Goal: Information Seeking & Learning: Learn about a topic

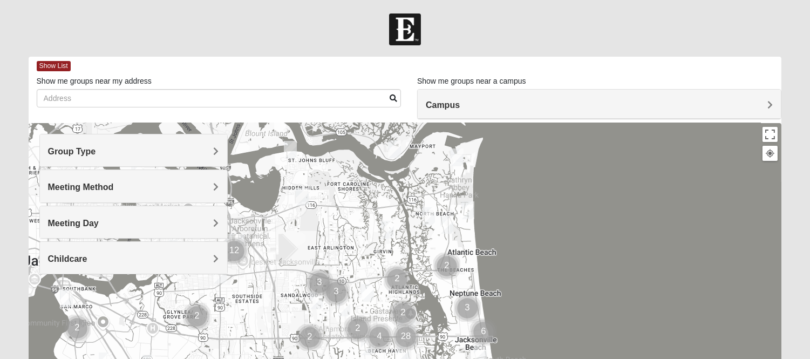
click at [137, 155] on h4 "Group Type" at bounding box center [133, 151] width 171 height 10
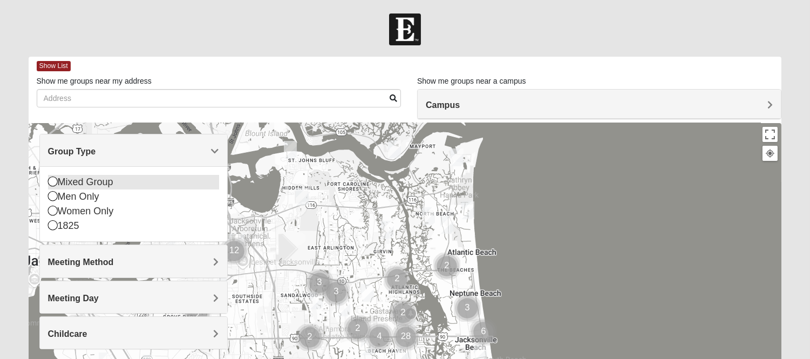
click at [52, 182] on icon at bounding box center [53, 181] width 10 height 10
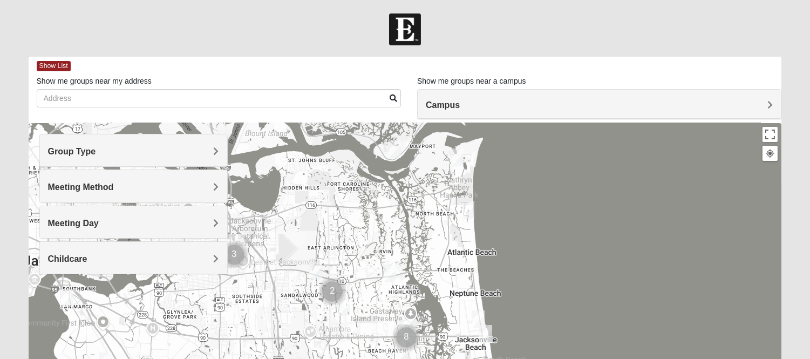
click at [143, 159] on div "Group Type" at bounding box center [133, 150] width 187 height 32
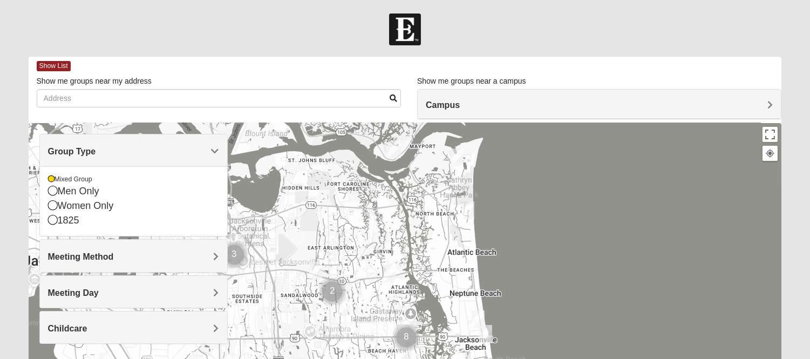
click at [143, 159] on div "Group Type" at bounding box center [133, 150] width 187 height 32
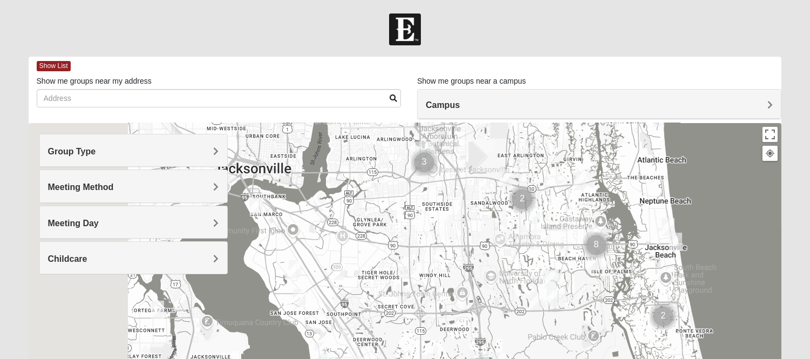
drag, startPoint x: 272, startPoint y: 270, endPoint x: 712, endPoint y: 158, distance: 454.2
click at [712, 158] on div at bounding box center [405, 338] width 753 height 431
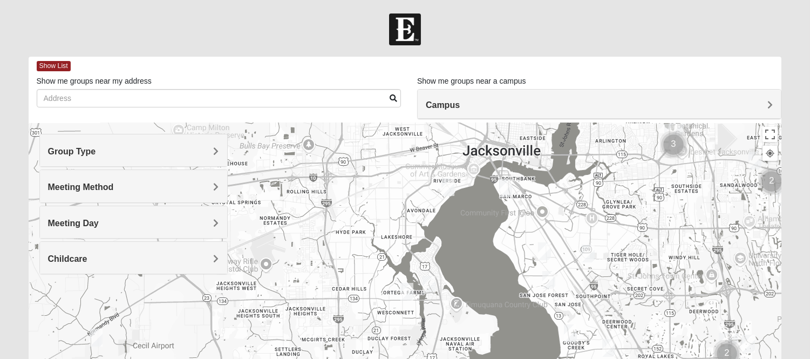
click at [99, 339] on img "Mixed Corwin 32221" at bounding box center [96, 337] width 13 height 18
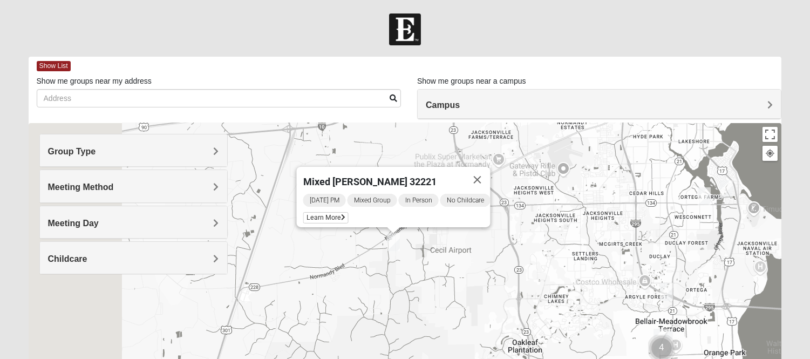
drag, startPoint x: 361, startPoint y: 282, endPoint x: 597, endPoint y: 187, distance: 253.8
click at [597, 187] on div "Mixed [PERSON_NAME] 32221 [DATE] PM Mixed Group In Person No Childcare Learn Mo…" at bounding box center [405, 338] width 753 height 431
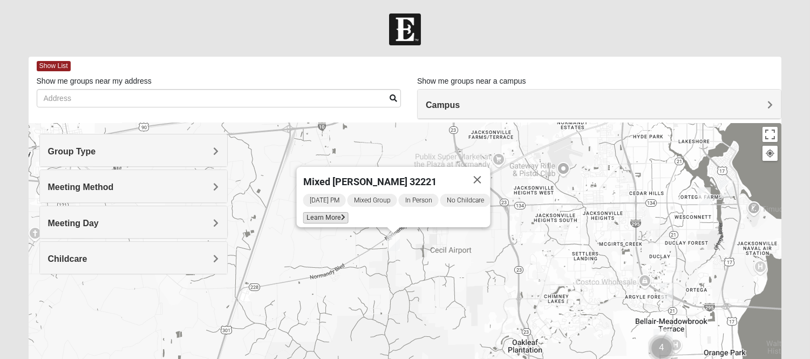
click at [322, 212] on span "Learn More" at bounding box center [325, 217] width 45 height 11
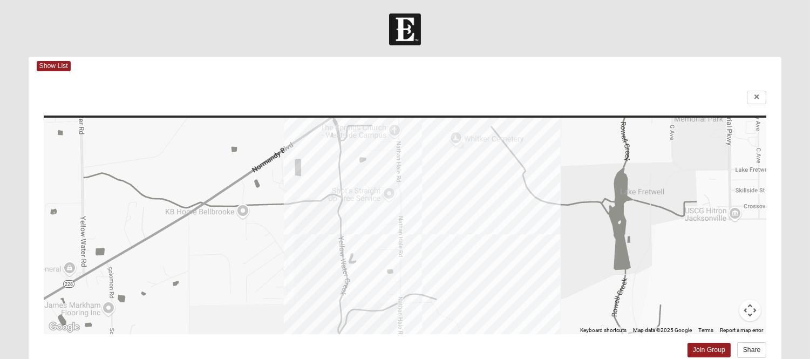
drag, startPoint x: 558, startPoint y: 234, endPoint x: 547, endPoint y: 163, distance: 72.1
click at [547, 163] on div at bounding box center [405, 226] width 723 height 216
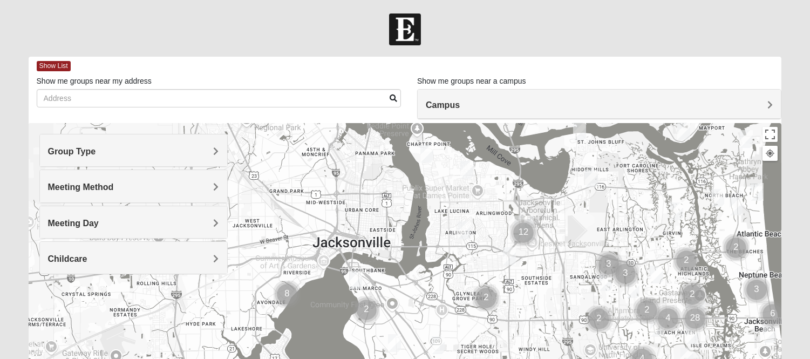
drag, startPoint x: 320, startPoint y: 271, endPoint x: 616, endPoint y: 252, distance: 296.7
click at [616, 252] on img "Cluster of 3 groups" at bounding box center [608, 264] width 27 height 27
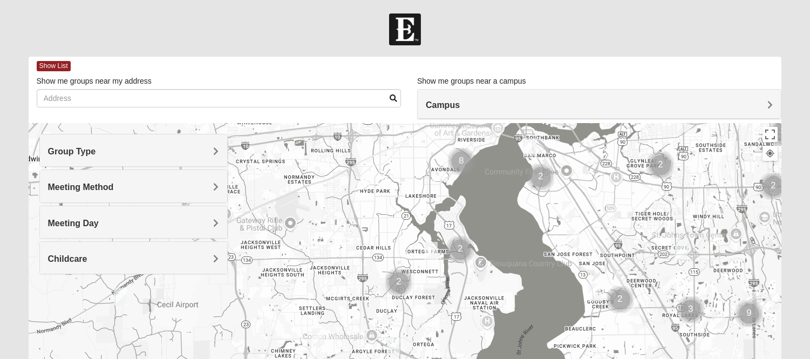
drag, startPoint x: 414, startPoint y: 295, endPoint x: 593, endPoint y: 157, distance: 226.1
click at [593, 157] on div at bounding box center [405, 338] width 753 height 431
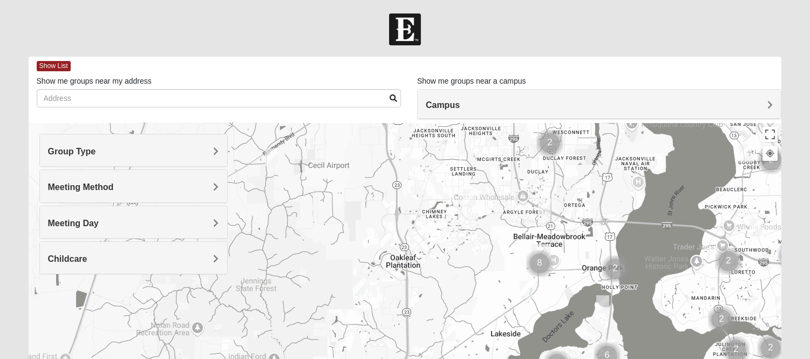
drag, startPoint x: 317, startPoint y: 264, endPoint x: 466, endPoint y: 124, distance: 204.5
click at [466, 124] on div at bounding box center [405, 338] width 753 height 431
click at [387, 241] on img "1825 Mens Potrawski 32065" at bounding box center [384, 241] width 13 height 18
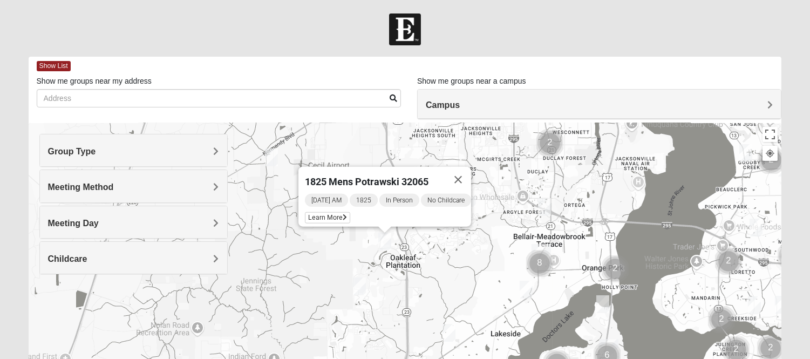
click at [360, 281] on img "Mixed Newton 32065" at bounding box center [359, 286] width 13 height 18
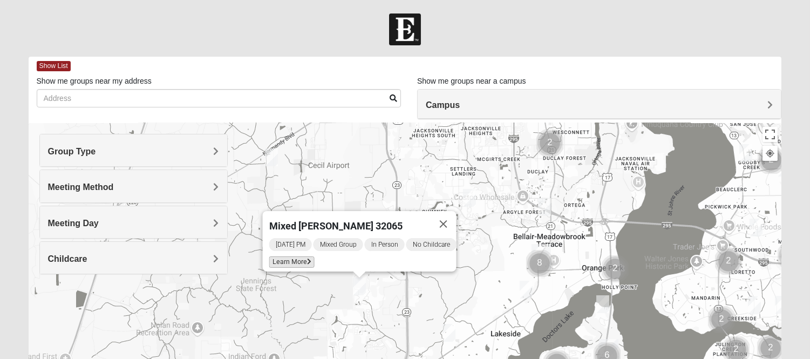
click at [297, 257] on span "Learn More" at bounding box center [291, 261] width 45 height 11
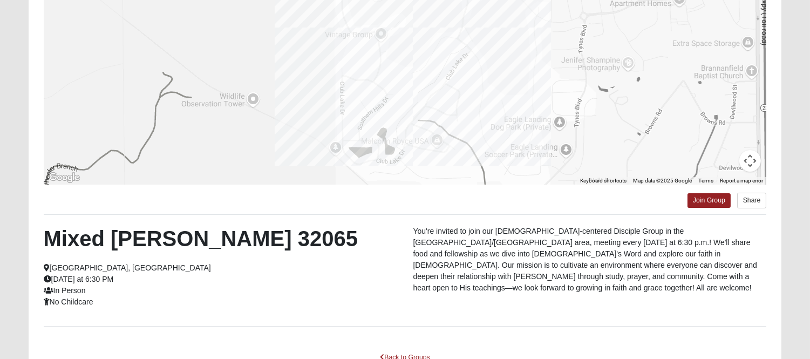
scroll to position [225, 0]
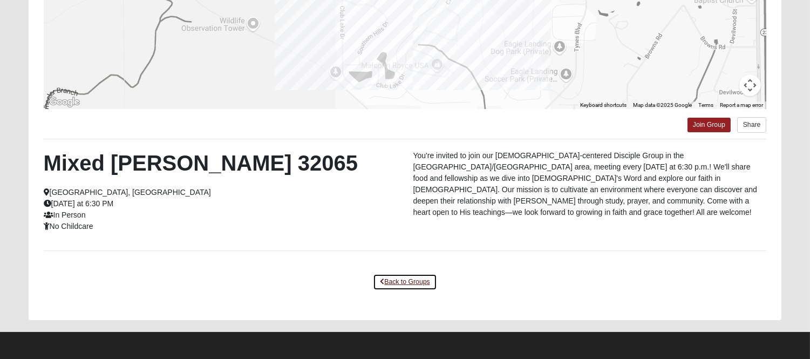
click at [381, 278] on icon at bounding box center [382, 281] width 4 height 6
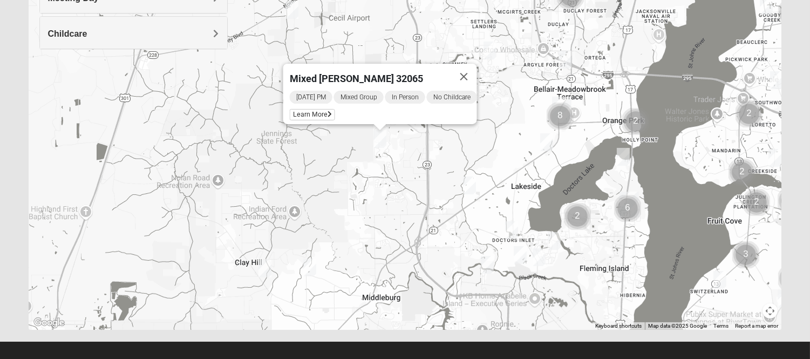
drag, startPoint x: 358, startPoint y: 153, endPoint x: 379, endPoint y: 233, distance: 83.1
click at [379, 233] on div "Mixed [PERSON_NAME] 32065 [DATE] PM Mixed Group In Person No Childcare Learn Mo…" at bounding box center [405, 113] width 753 height 431
click at [310, 267] on img "Mixed Anderson 32068" at bounding box center [309, 266] width 13 height 18
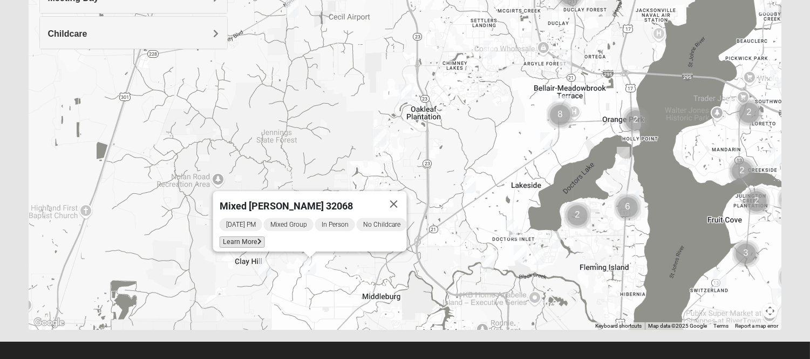
click at [240, 236] on span "Learn More" at bounding box center [241, 241] width 45 height 11
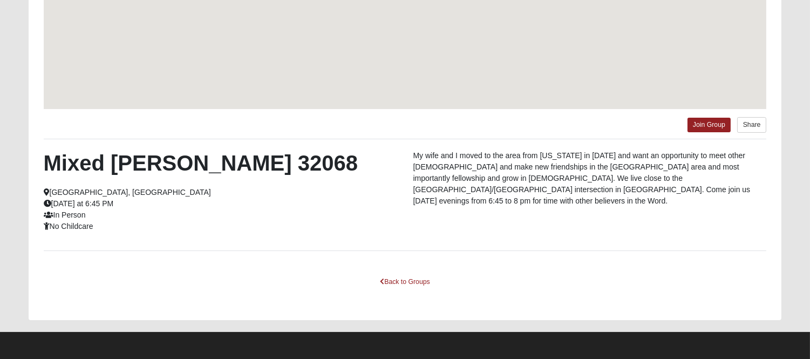
scroll to position [178, 0]
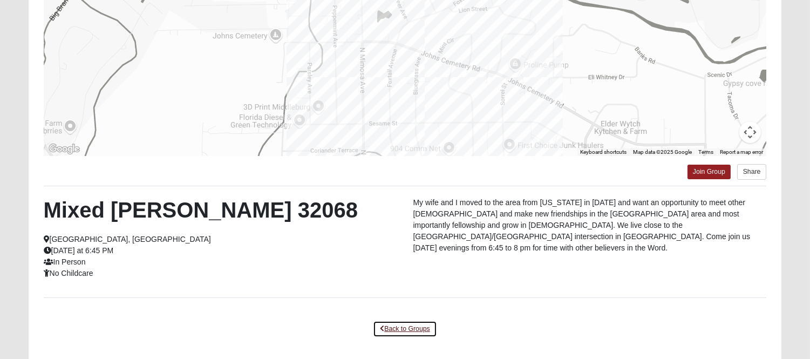
click at [417, 325] on link "Back to Groups" at bounding box center [405, 328] width 64 height 17
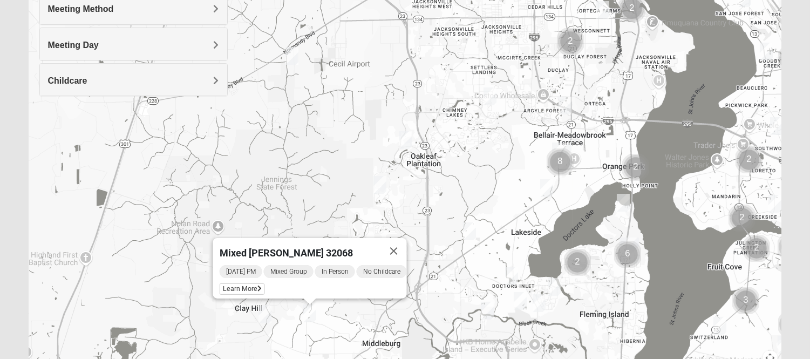
click at [491, 92] on img "Womens Costley 32244" at bounding box center [489, 96] width 13 height 18
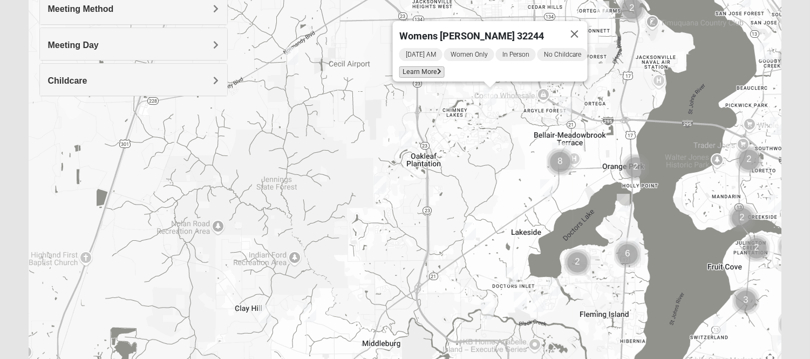
click at [427, 71] on span "Learn More" at bounding box center [421, 71] width 45 height 11
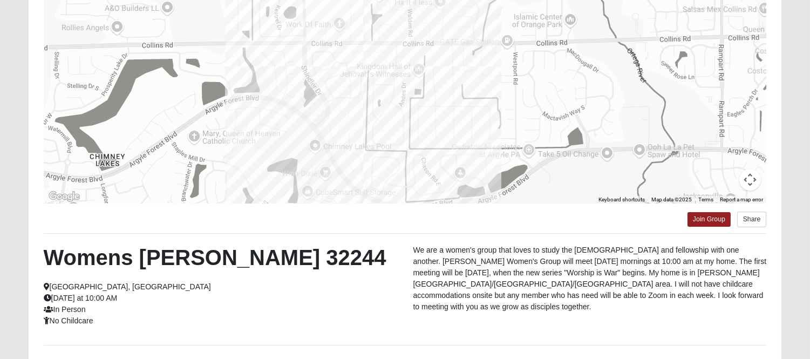
click at [450, 299] on p "We are a women's group that loves to study the [DEMOGRAPHIC_DATA] and fellowshi…" at bounding box center [589, 278] width 353 height 68
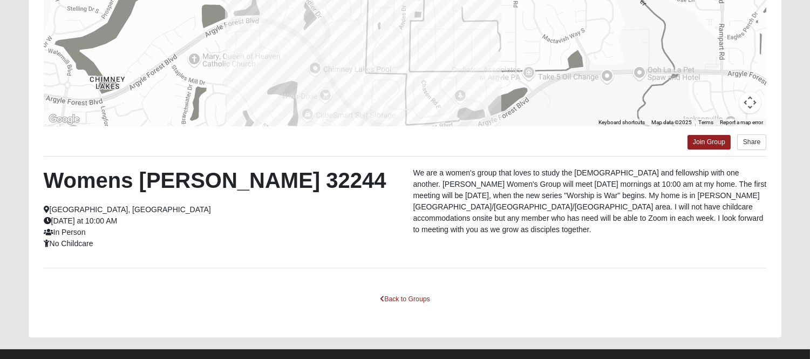
scroll to position [225, 0]
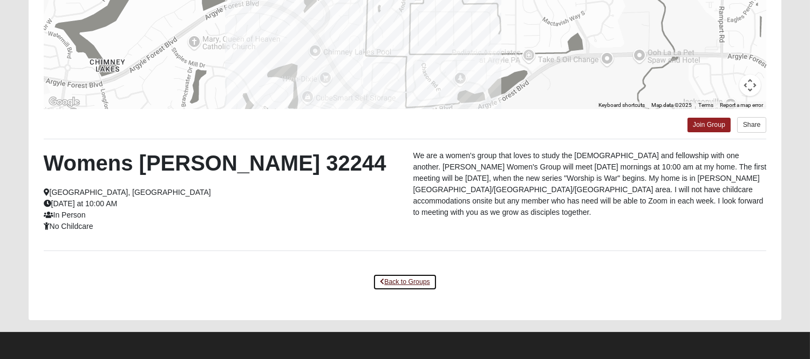
click at [419, 281] on link "Back to Groups" at bounding box center [405, 281] width 64 height 17
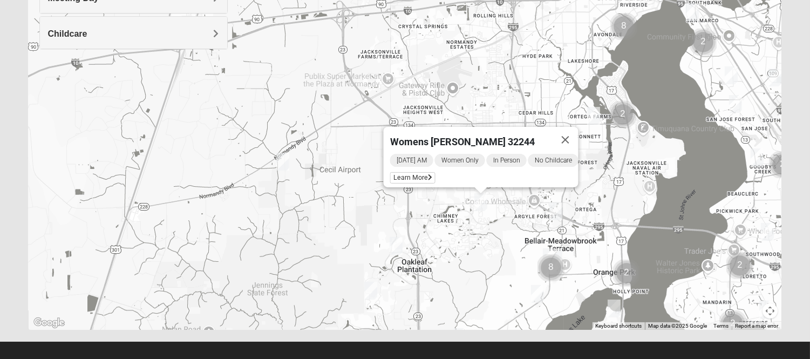
drag, startPoint x: 443, startPoint y: 122, endPoint x: 434, endPoint y: 277, distance: 154.5
click at [434, 277] on div "Womens [PERSON_NAME] 32244 [DATE] AM Women Only In Person No Childcare Learn Mo…" at bounding box center [405, 113] width 753 height 431
click at [286, 160] on img "Mixed Corwin 32221" at bounding box center [282, 162] width 13 height 18
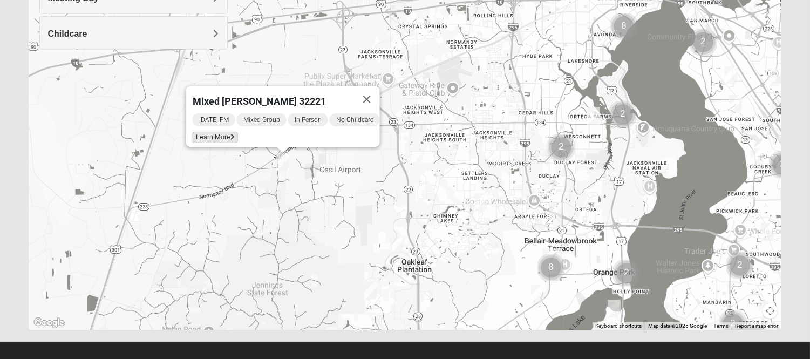
click at [225, 136] on span "Learn More" at bounding box center [214, 137] width 45 height 11
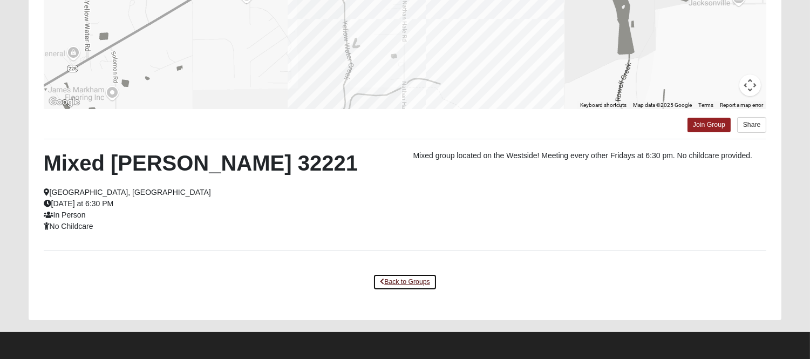
click at [424, 280] on link "Back to Groups" at bounding box center [405, 281] width 64 height 17
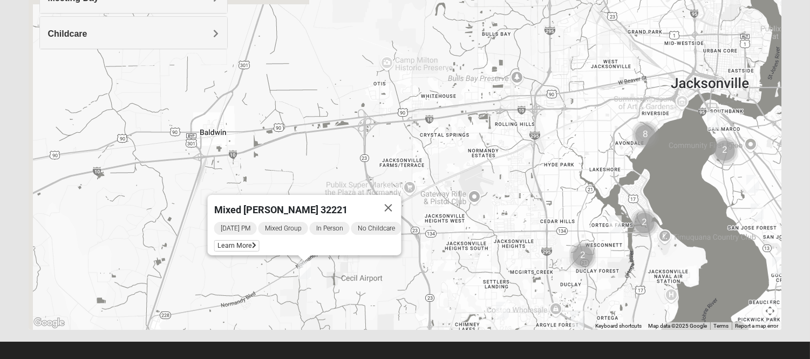
drag, startPoint x: 413, startPoint y: 142, endPoint x: 434, endPoint y: 251, distance: 111.6
click at [434, 251] on div "Mixed [PERSON_NAME] 32221 [DATE] PM Mixed Group In Person No Childcare Learn Mo…" at bounding box center [405, 113] width 753 height 431
click at [391, 201] on button "Close" at bounding box center [388, 208] width 26 height 26
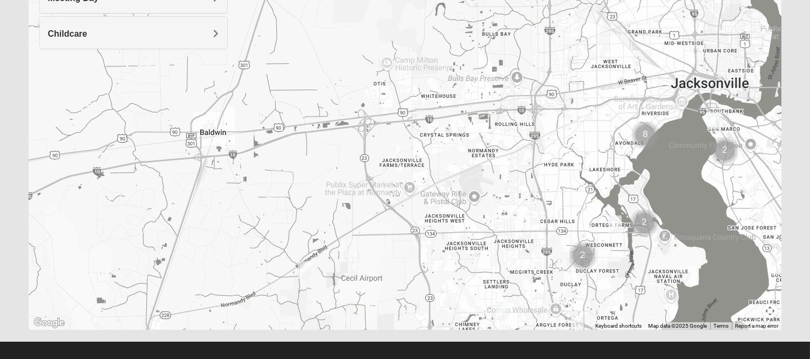
click at [615, 227] on img "Mixed Harrison 32210" at bounding box center [614, 224] width 13 height 18
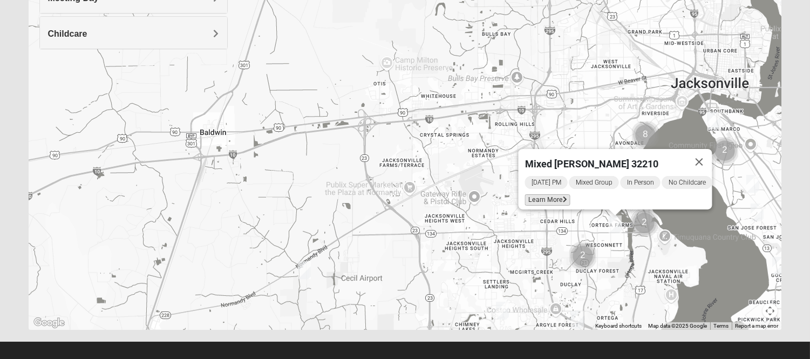
click at [541, 194] on span "Learn More" at bounding box center [546, 199] width 45 height 11
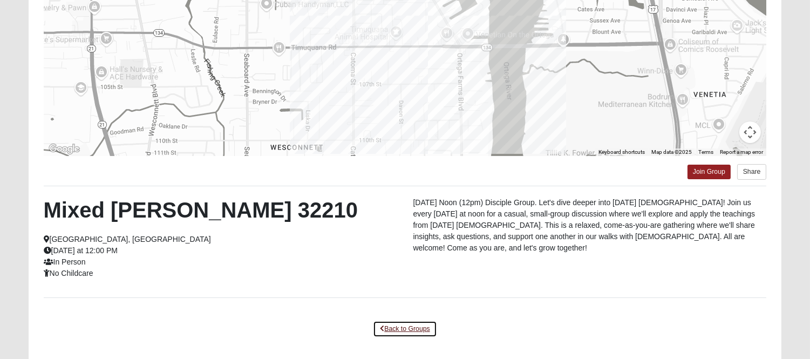
click at [407, 327] on link "Back to Groups" at bounding box center [405, 328] width 64 height 17
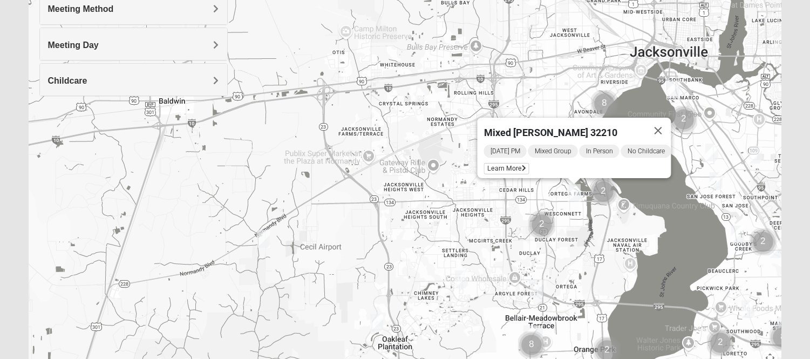
drag, startPoint x: 532, startPoint y: 274, endPoint x: 453, endPoint y: 166, distance: 134.3
click at [453, 166] on div "Mixed [PERSON_NAME] 32210 [DATE] PM Mixed Group In Person No Childcare Learn Mo…" at bounding box center [405, 160] width 753 height 431
click at [537, 281] on img "Mixed Trudell 32244" at bounding box center [535, 288] width 13 height 18
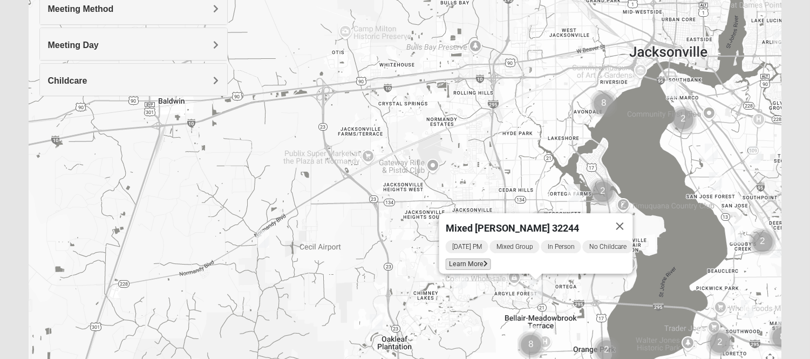
click at [463, 261] on span "Learn More" at bounding box center [467, 263] width 45 height 11
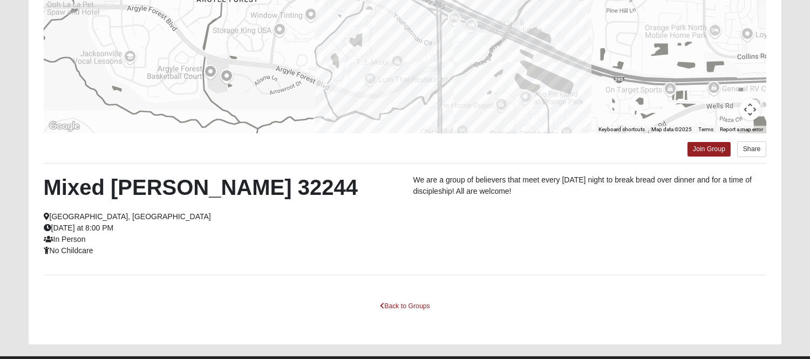
scroll to position [201, 0]
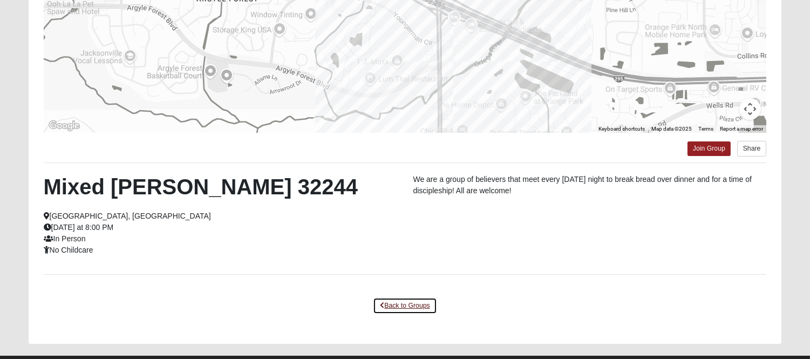
click at [421, 299] on link "Back to Groups" at bounding box center [405, 305] width 64 height 17
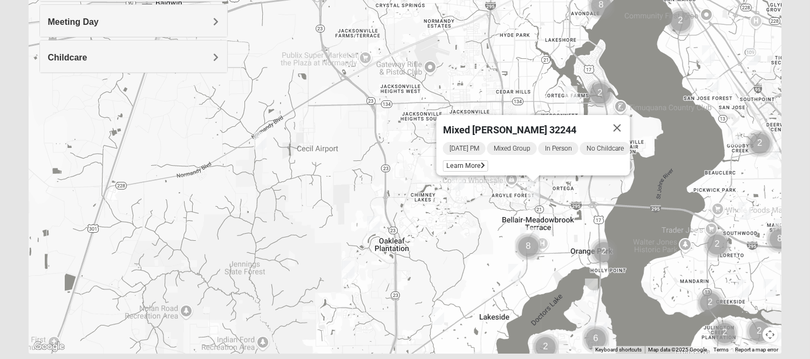
drag, startPoint x: 421, startPoint y: 299, endPoint x: 416, endPoint y: 188, distance: 111.8
click at [416, 188] on div "Mixed [PERSON_NAME] 32244 [DATE] PM Mixed Group In Person No Childcare Learn Mo…" at bounding box center [405, 137] width 753 height 431
click at [435, 313] on img "Womens Winters 32065" at bounding box center [437, 316] width 13 height 18
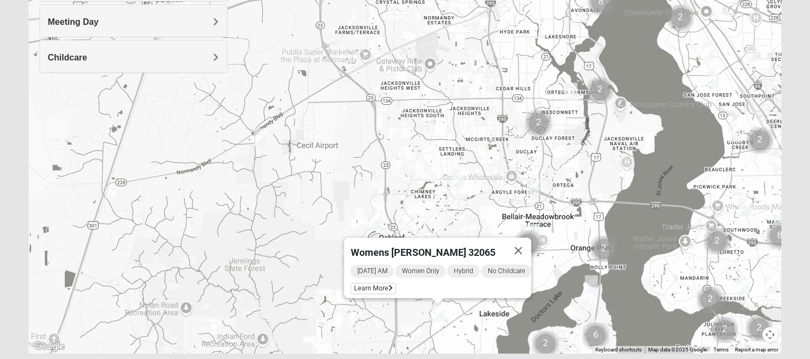
click at [520, 338] on div "Womens [PERSON_NAME] 32065 [DATE] AM Women Only Hybrid No Childcare Learn More" at bounding box center [405, 137] width 753 height 431
drag, startPoint x: 481, startPoint y: 319, endPoint x: 488, endPoint y: 186, distance: 132.9
click at [488, 186] on div "Womens [PERSON_NAME] 32065 [DATE] AM Women Only Hybrid No Childcare Learn More" at bounding box center [405, 137] width 753 height 431
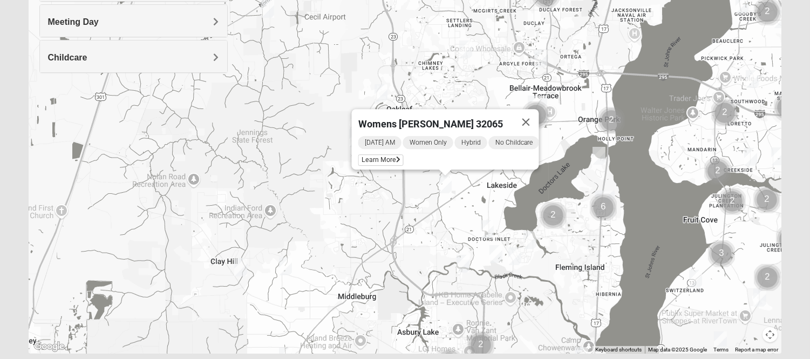
click at [490, 228] on img "Mens Michael Serig 32068" at bounding box center [487, 229] width 13 height 18
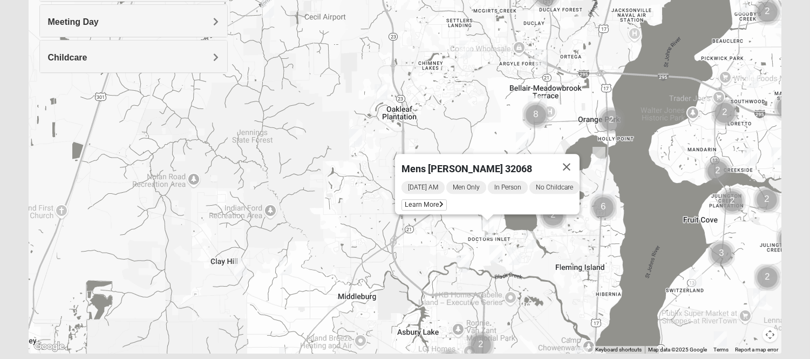
click at [461, 262] on img "Mixed Widergren 32043" at bounding box center [462, 264] width 13 height 18
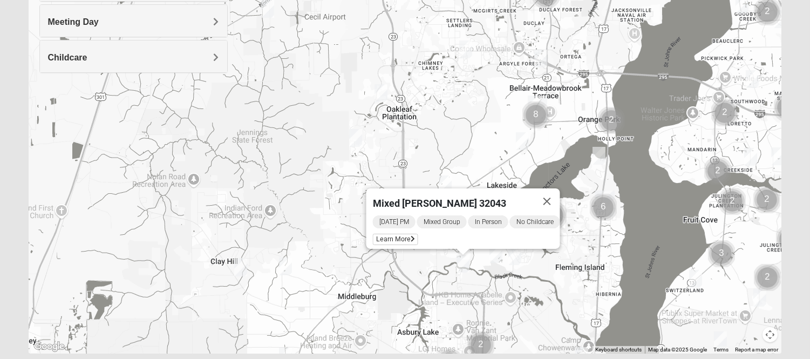
click at [497, 251] on img "Mixed Atwood 32068" at bounding box center [495, 254] width 13 height 18
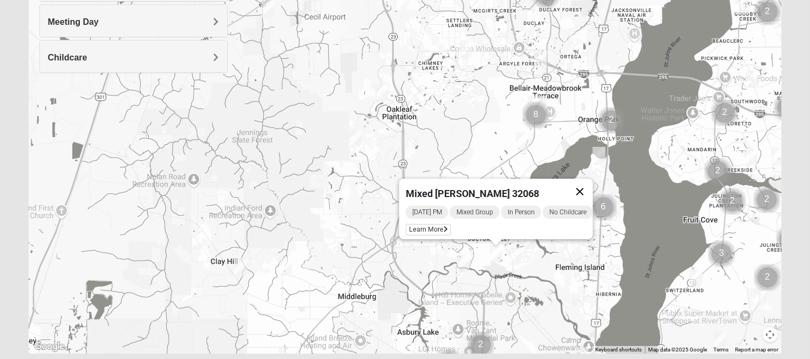
click at [592, 187] on button "Close" at bounding box center [579, 192] width 26 height 26
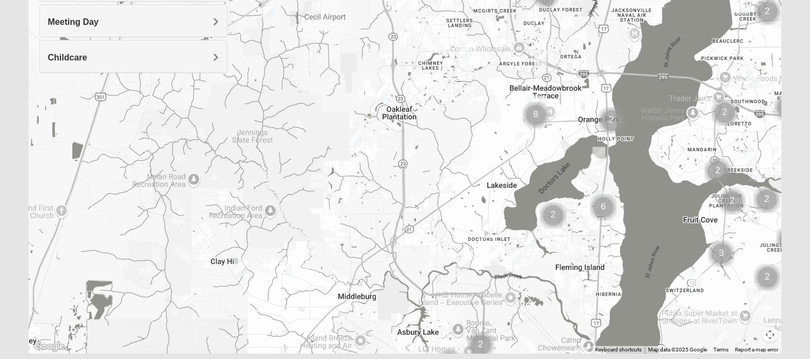
click at [487, 227] on img "Mens Michael Serig 32068" at bounding box center [487, 229] width 13 height 18
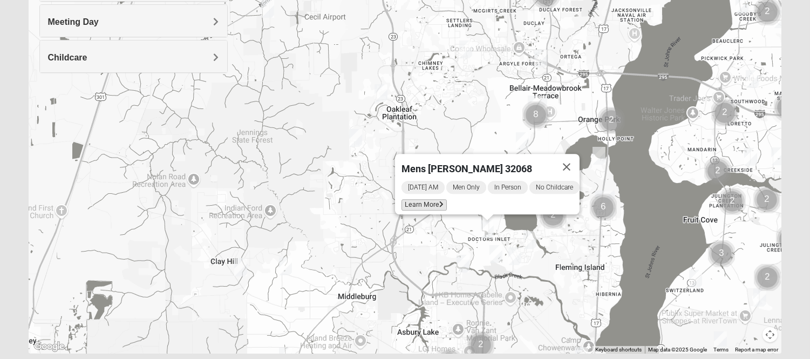
click at [425, 201] on span "Learn More" at bounding box center [423, 204] width 45 height 11
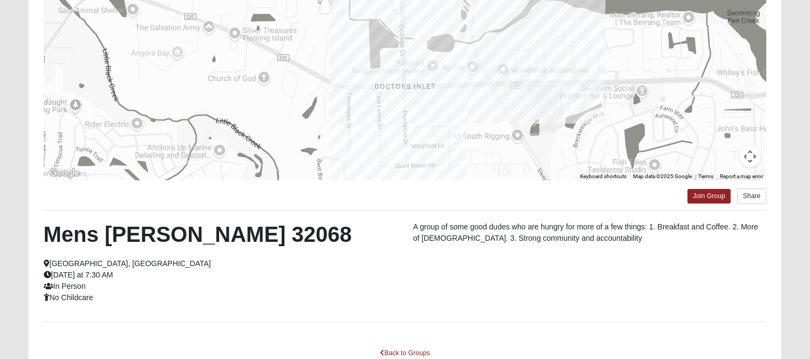
scroll to position [202, 0]
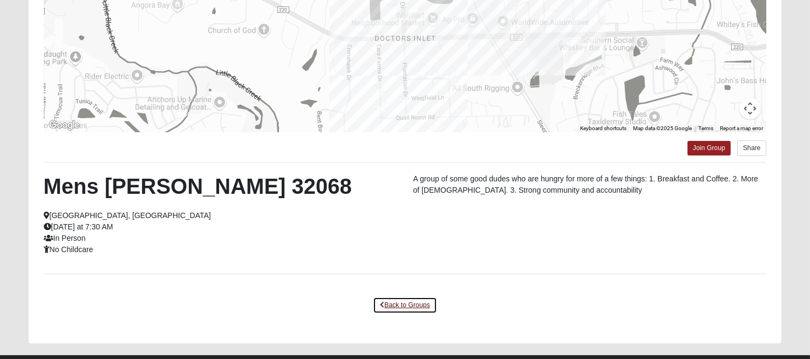
click at [413, 305] on link "Back to Groups" at bounding box center [405, 305] width 64 height 17
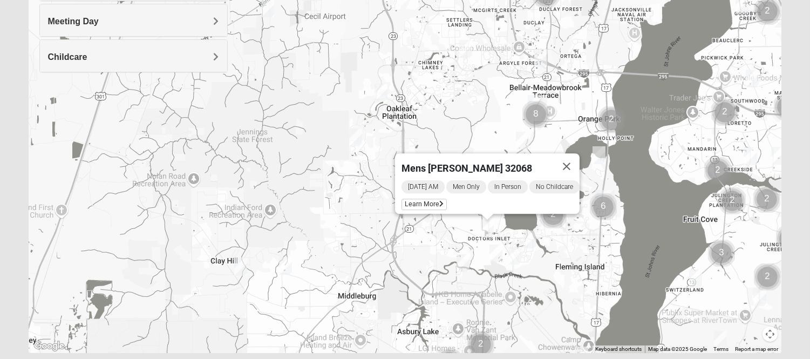
click at [519, 256] on img "Womens New 32068" at bounding box center [514, 255] width 13 height 18
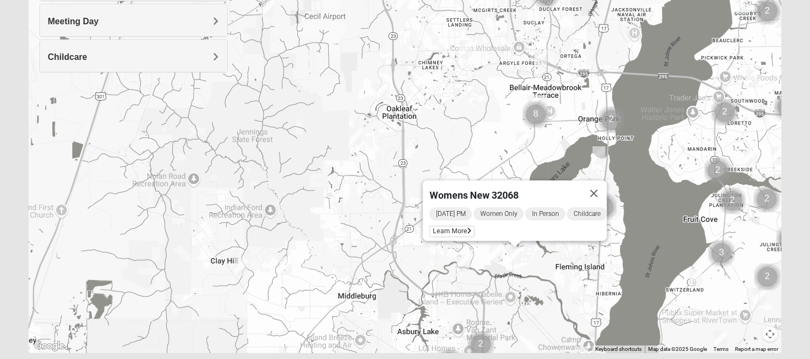
click at [524, 148] on img "Mens Hughes 32073" at bounding box center [522, 141] width 13 height 18
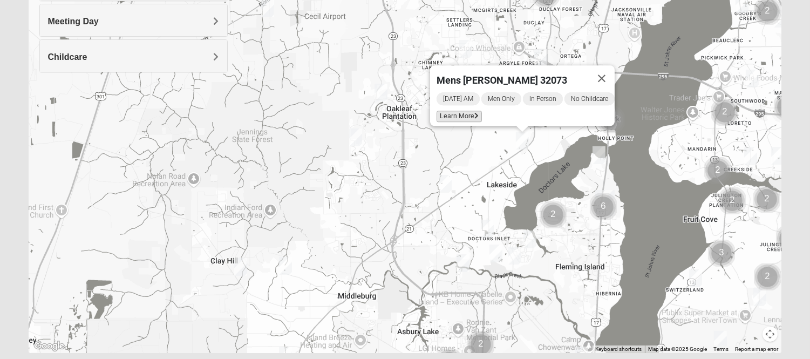
click at [454, 111] on span "Learn More" at bounding box center [458, 116] width 45 height 11
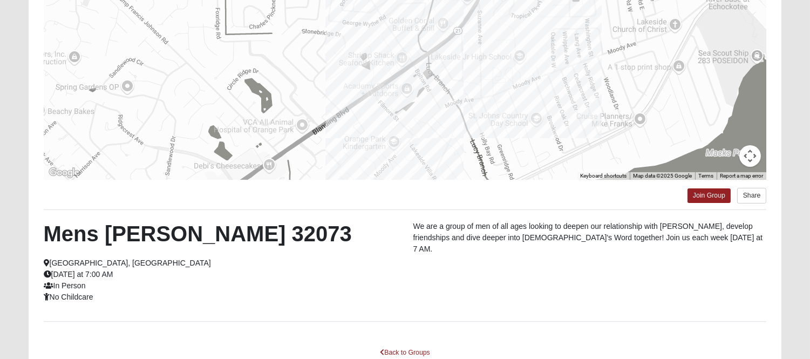
scroll to position [225, 0]
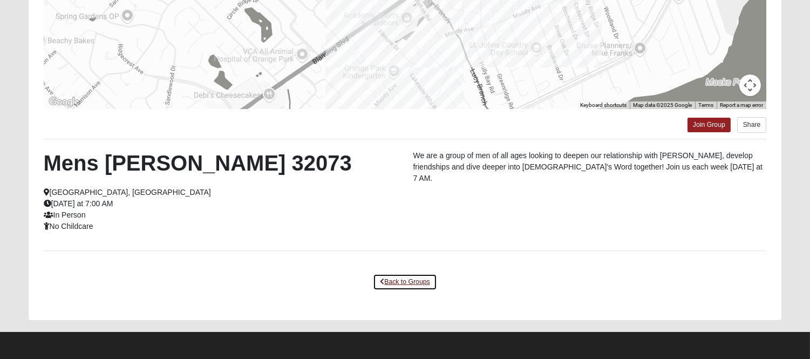
click at [406, 289] on link "Back to Groups" at bounding box center [405, 281] width 64 height 17
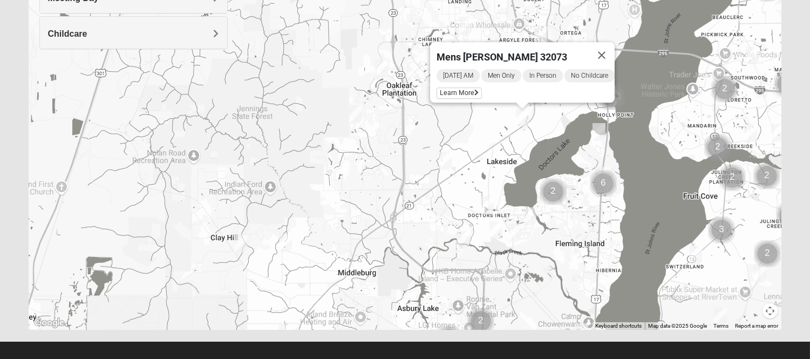
drag, startPoint x: 380, startPoint y: 214, endPoint x: 333, endPoint y: 354, distance: 147.9
click at [333, 354] on form "Log In Find A Group Error Show List Loading Groups" at bounding box center [405, 79] width 810 height 580
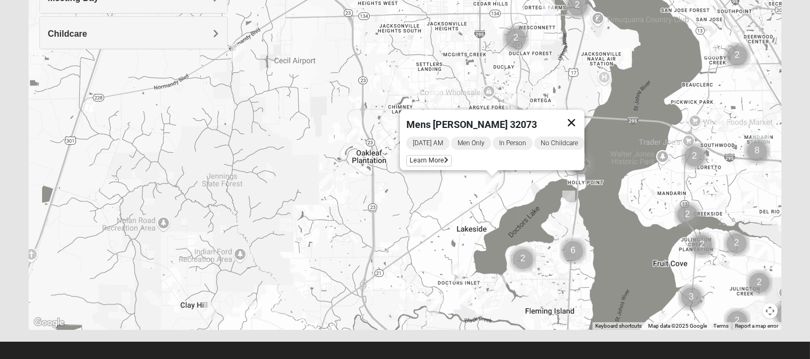
click at [579, 121] on button "Close" at bounding box center [571, 122] width 26 height 26
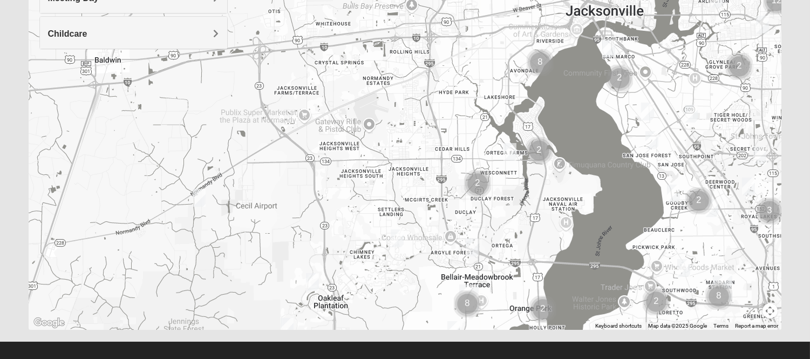
drag, startPoint x: 428, startPoint y: 168, endPoint x: 390, endPoint y: 314, distance: 151.6
click at [390, 314] on div "To navigate, press the arrow keys." at bounding box center [405, 113] width 753 height 431
click at [682, 270] on img "Mens Gilbert 32257" at bounding box center [683, 268] width 13 height 18
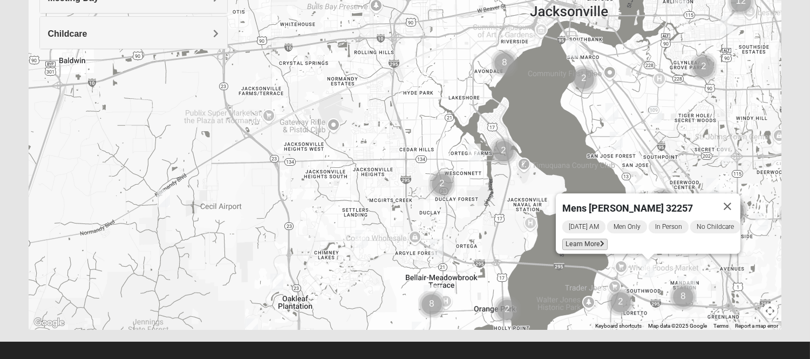
click at [584, 238] on span "Learn More" at bounding box center [584, 243] width 45 height 11
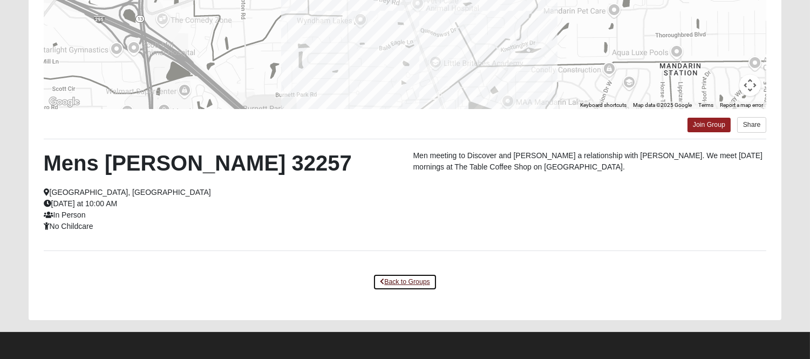
click at [386, 282] on link "Back to Groups" at bounding box center [405, 281] width 64 height 17
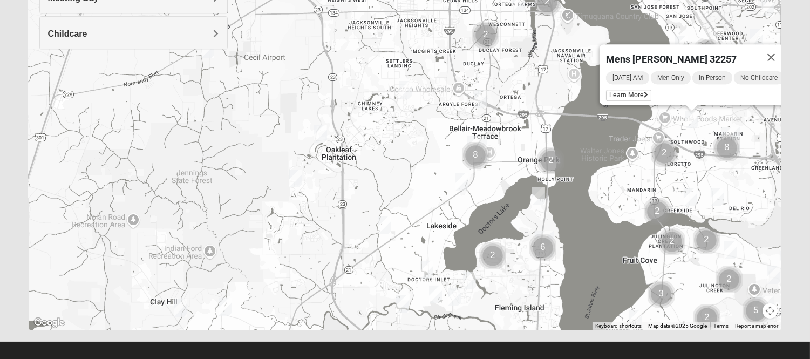
drag, startPoint x: 379, startPoint y: 292, endPoint x: 423, endPoint y: 133, distance: 165.3
click at [423, 133] on div "Mens [PERSON_NAME] 32257 [DATE] AM Men Only In Person No Childcare Learn More" at bounding box center [405, 113] width 753 height 431
click at [473, 153] on img "Cluster of 8 groups" at bounding box center [475, 155] width 27 height 27
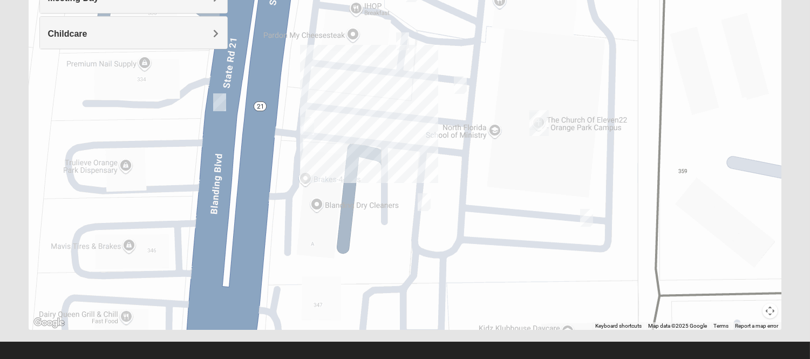
click at [588, 215] on img "On Campus Mens Ferreira 32073" at bounding box center [586, 218] width 13 height 18
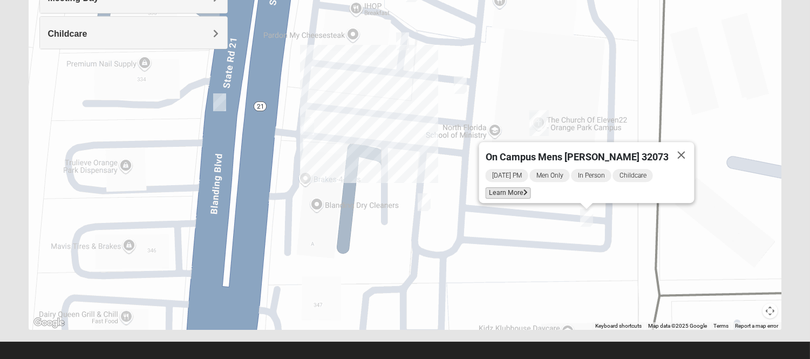
click at [530, 187] on span "Learn More" at bounding box center [507, 192] width 45 height 11
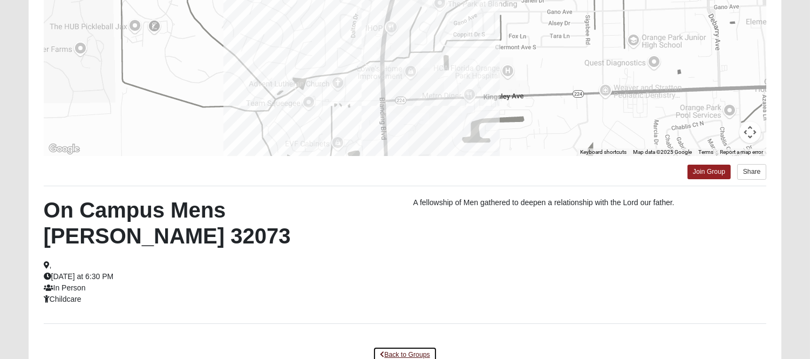
click at [405, 346] on link "Back to Groups" at bounding box center [405, 354] width 64 height 17
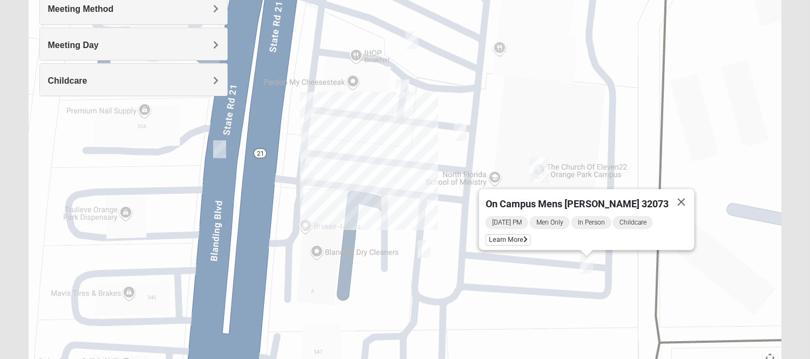
click at [464, 129] on img "On Campus Mixed Mitchell 32073" at bounding box center [460, 132] width 13 height 18
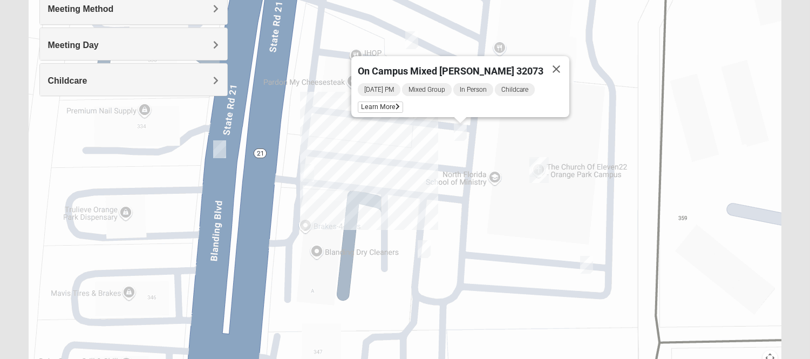
click at [422, 252] on img "On Campus Mixed Mauldin 32073" at bounding box center [423, 249] width 13 height 18
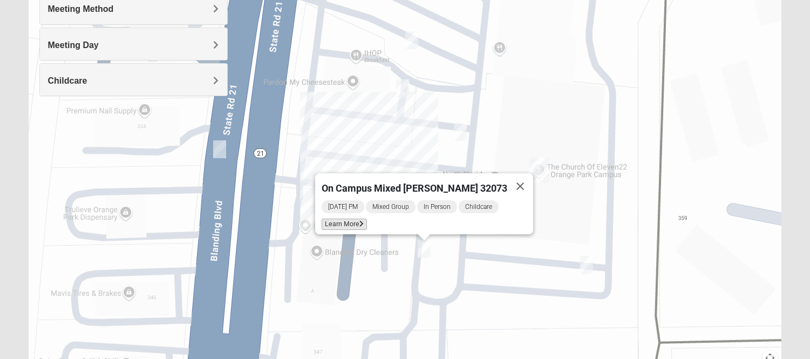
click at [364, 220] on span "Learn More" at bounding box center [343, 223] width 45 height 11
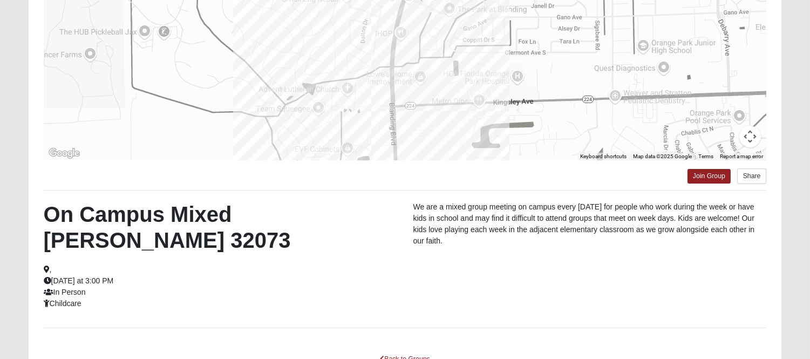
scroll to position [174, 0]
